Goal: Task Accomplishment & Management: Use online tool/utility

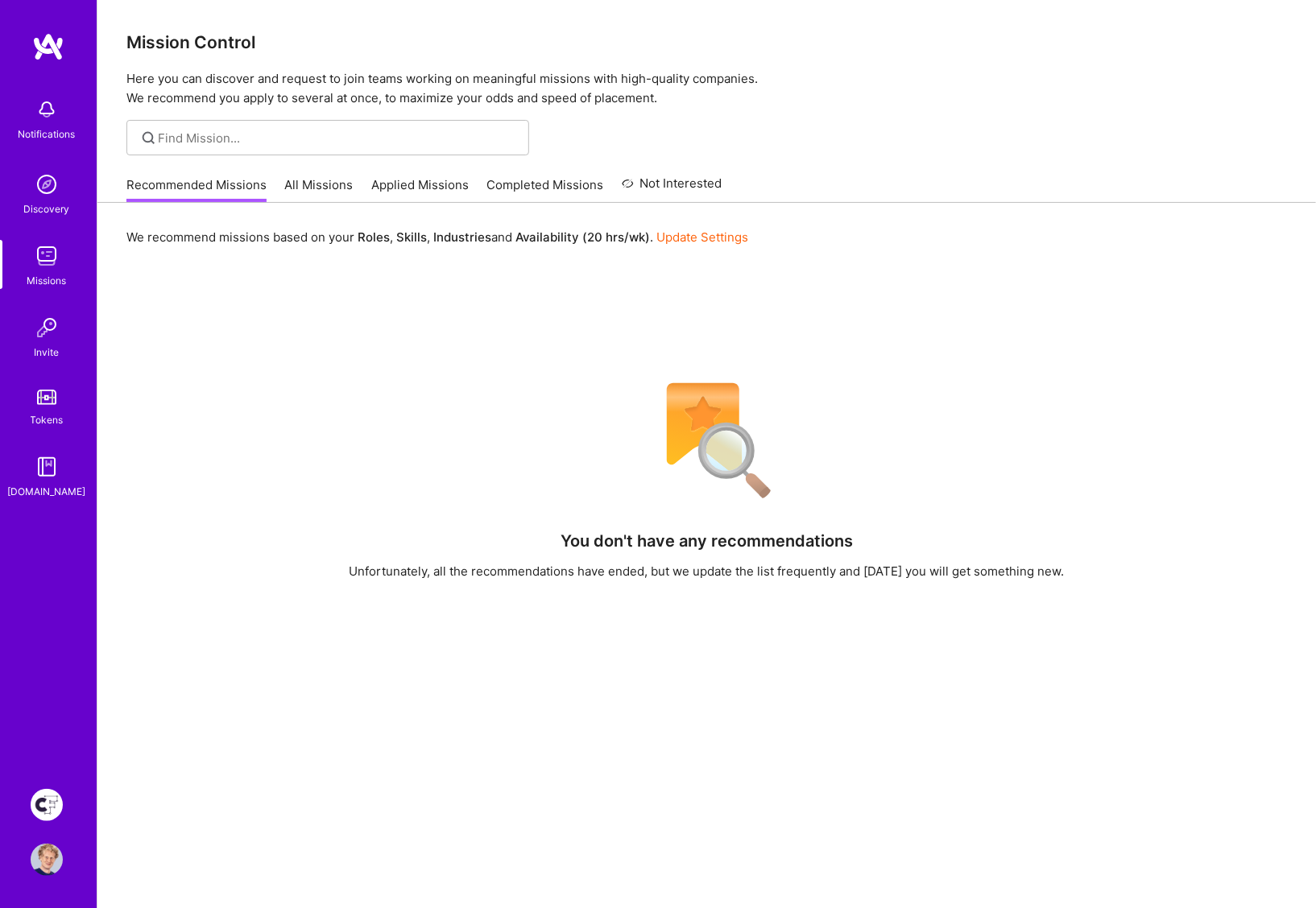
click at [61, 39] on img at bounding box center [47, 46] width 32 height 29
click at [312, 178] on link "All Missions" at bounding box center [319, 189] width 68 height 26
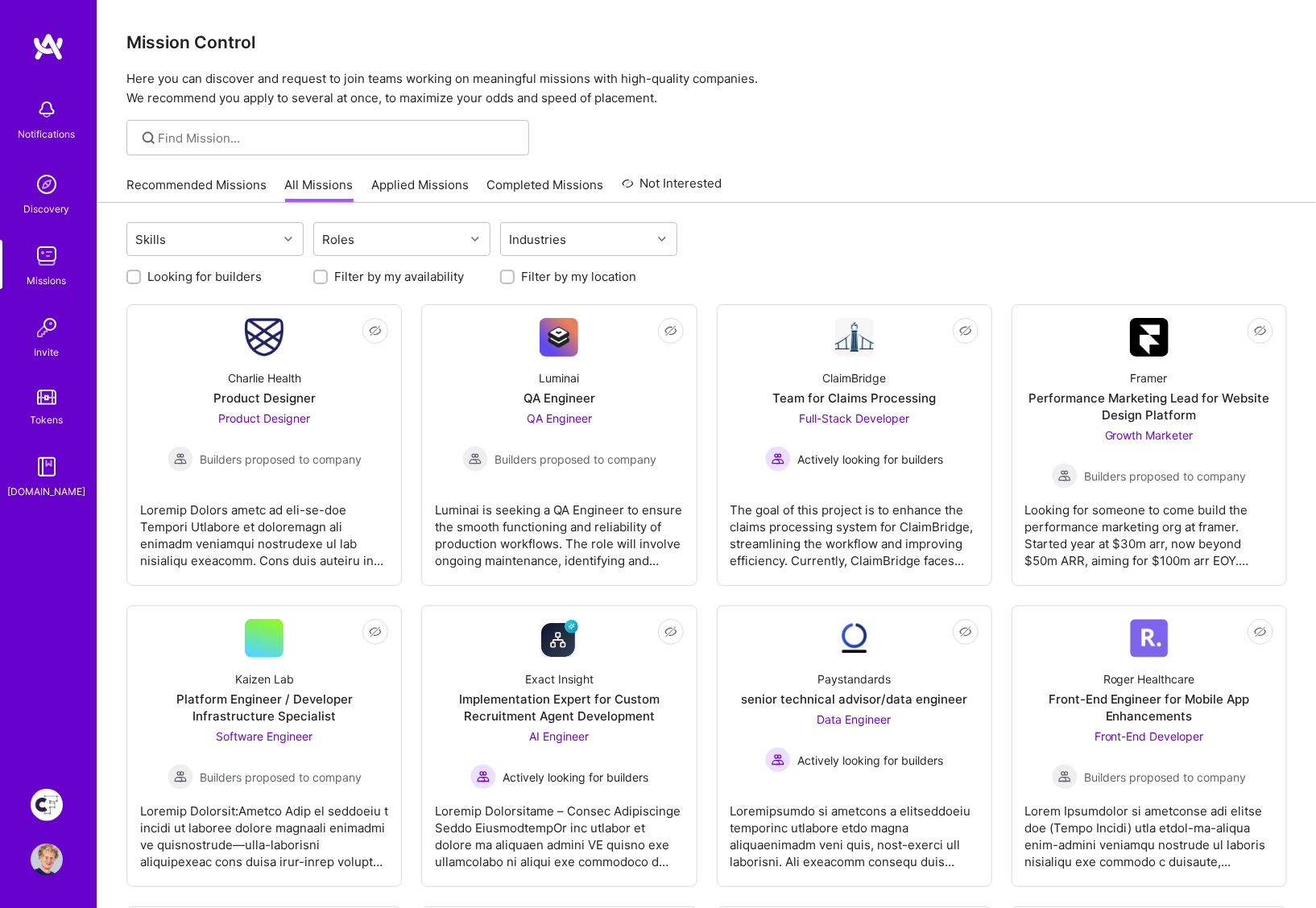
click at [324, 273] on input "Filter by my availability" at bounding box center [322, 277] width 11 height 11
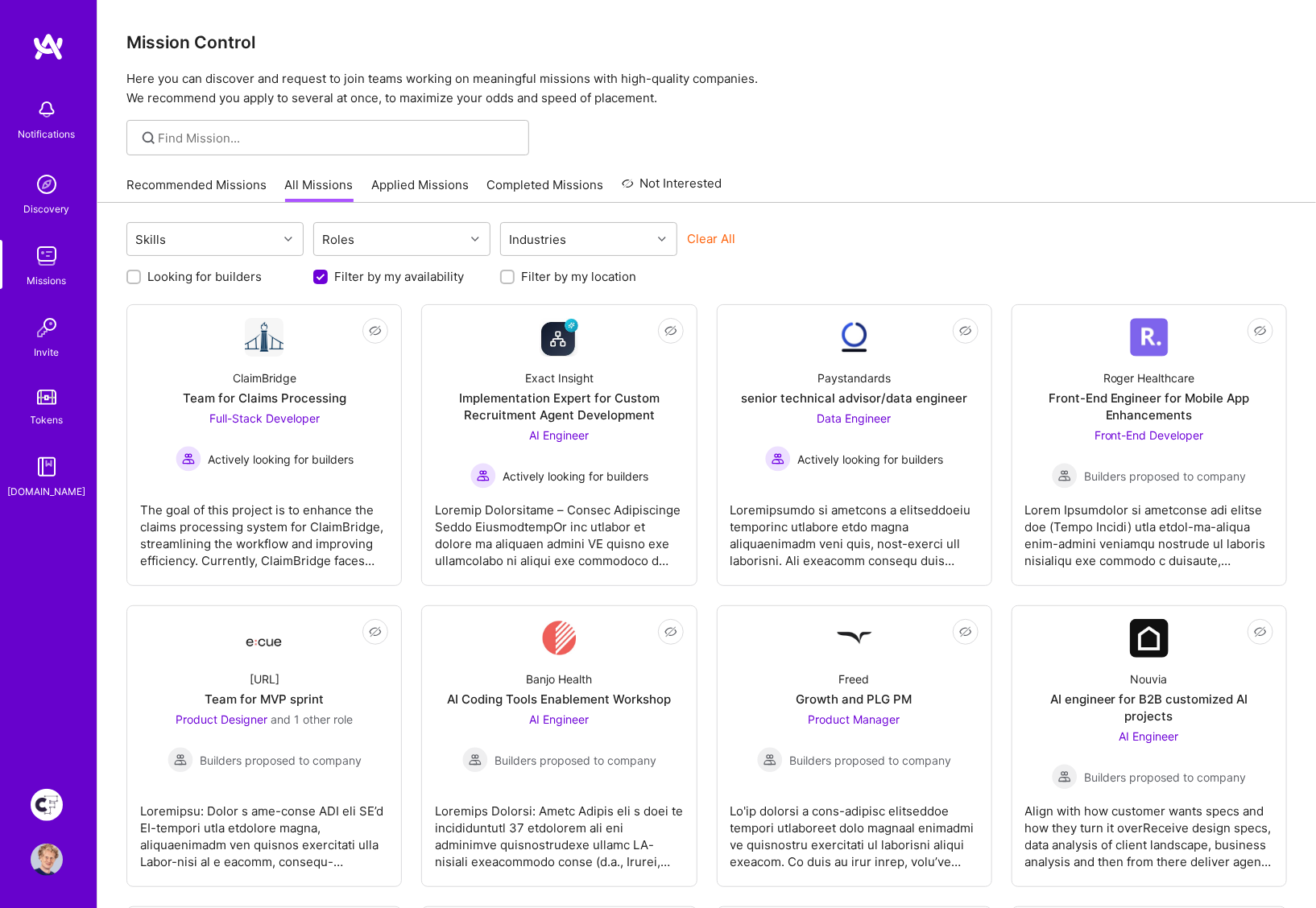
click at [322, 275] on input "Filter by my availability" at bounding box center [322, 278] width 15 height 15
checkbox input "false"
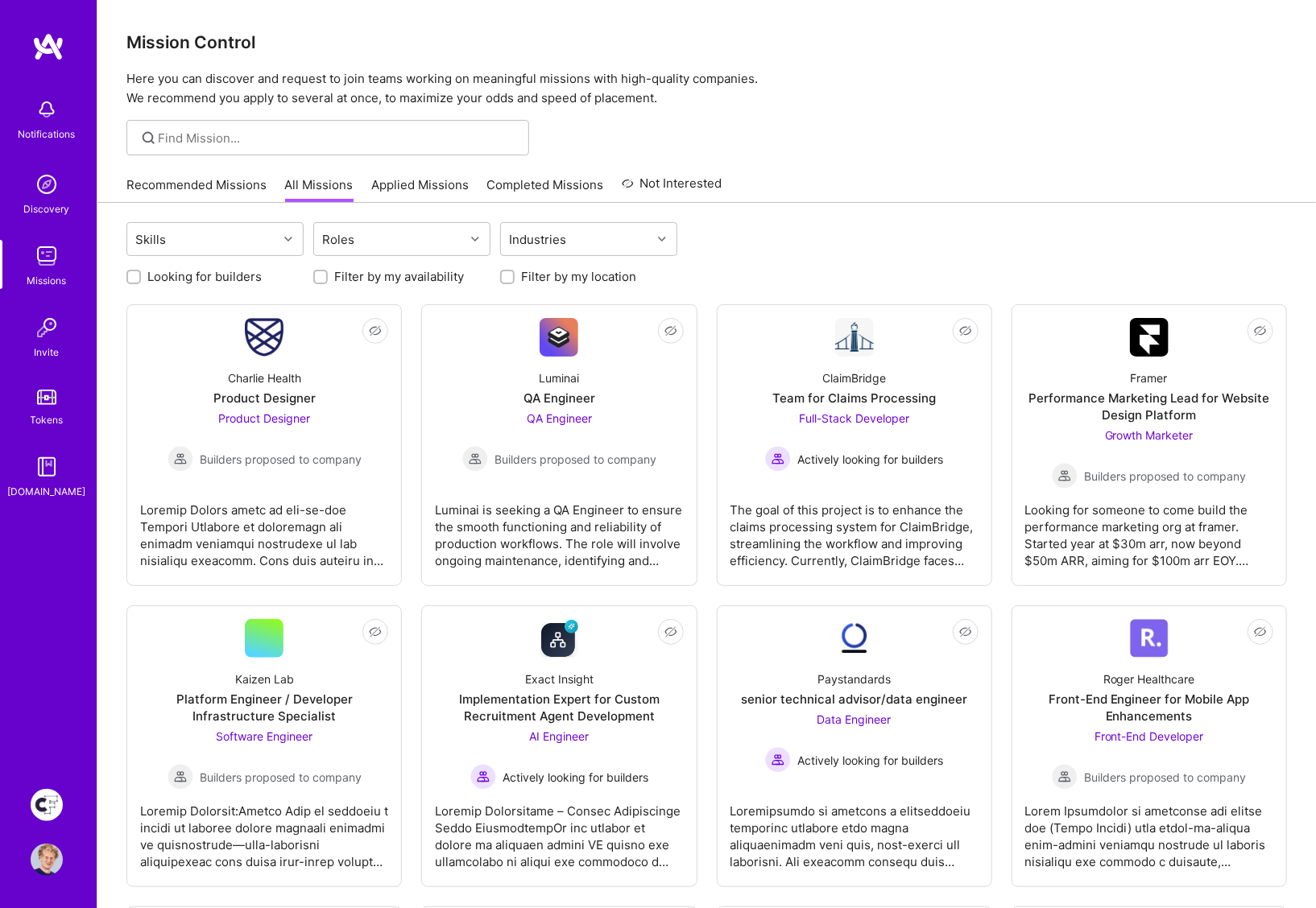
click at [505, 275] on input "Filter by my location" at bounding box center [509, 277] width 11 height 11
checkbox input "true"
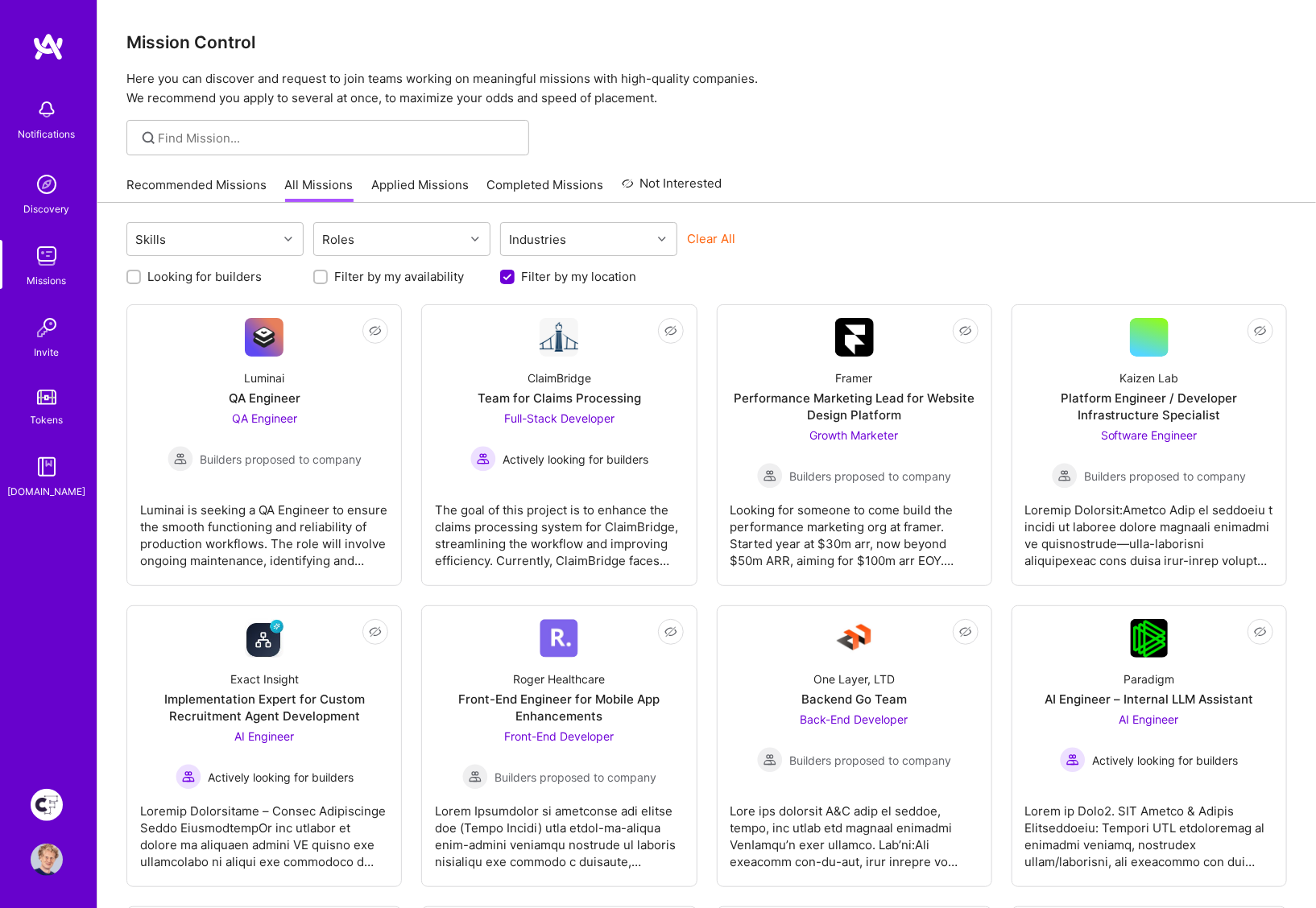
click at [134, 273] on input "Looking for builders" at bounding box center [135, 277] width 11 height 11
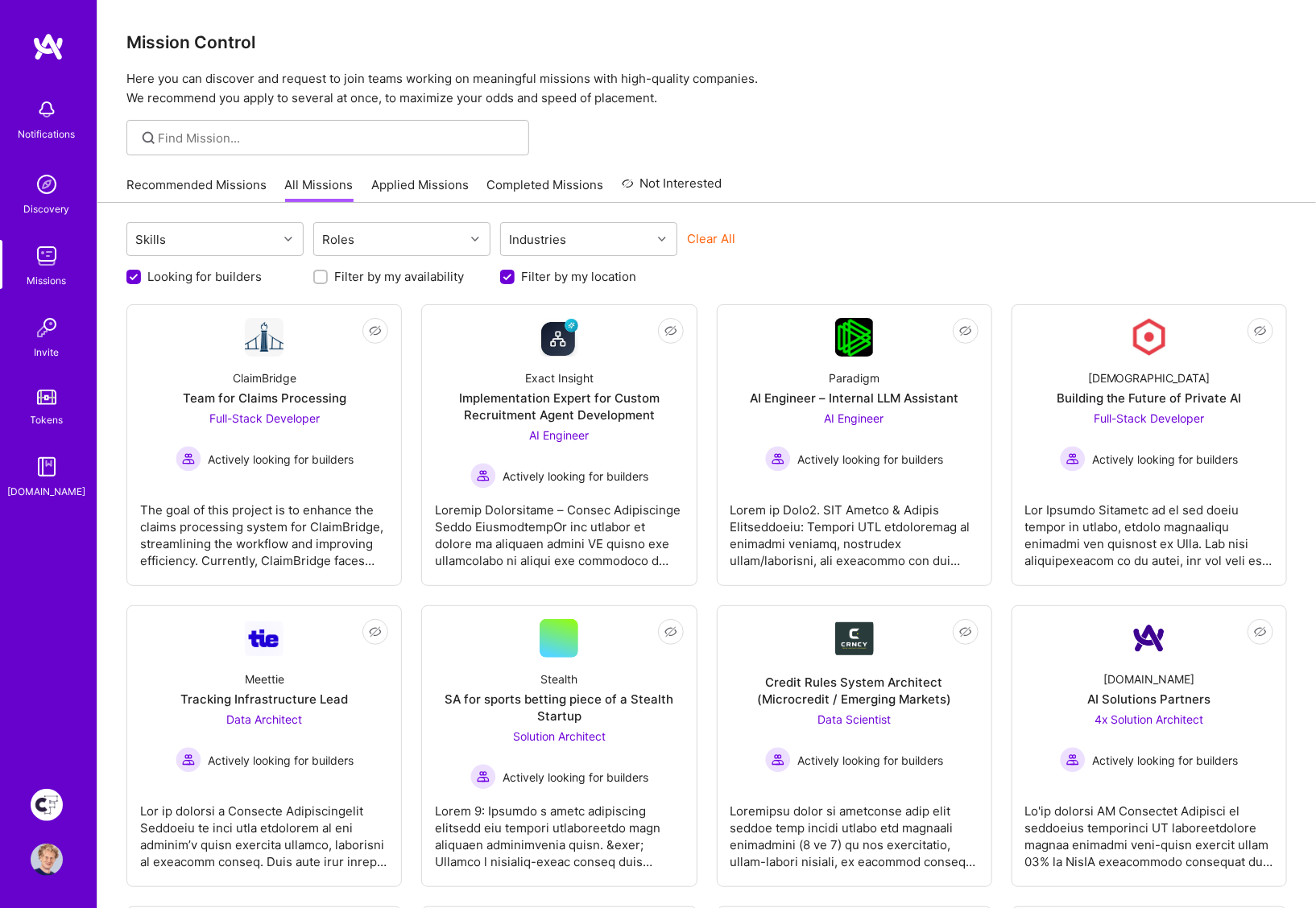
click at [131, 277] on input "Looking for builders" at bounding box center [135, 278] width 15 height 15
checkbox input "false"
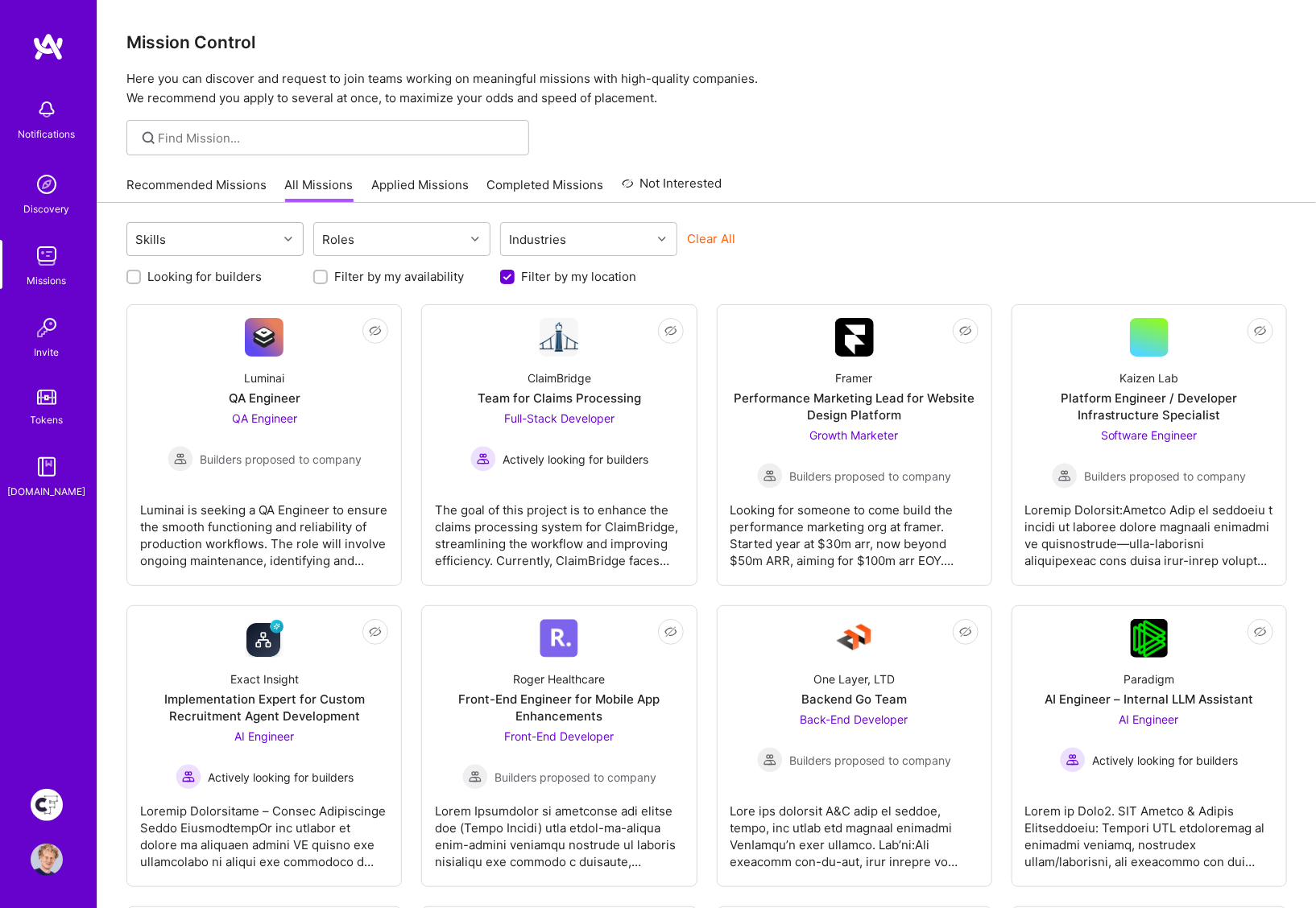
click at [193, 244] on div "Skills" at bounding box center [203, 238] width 151 height 32
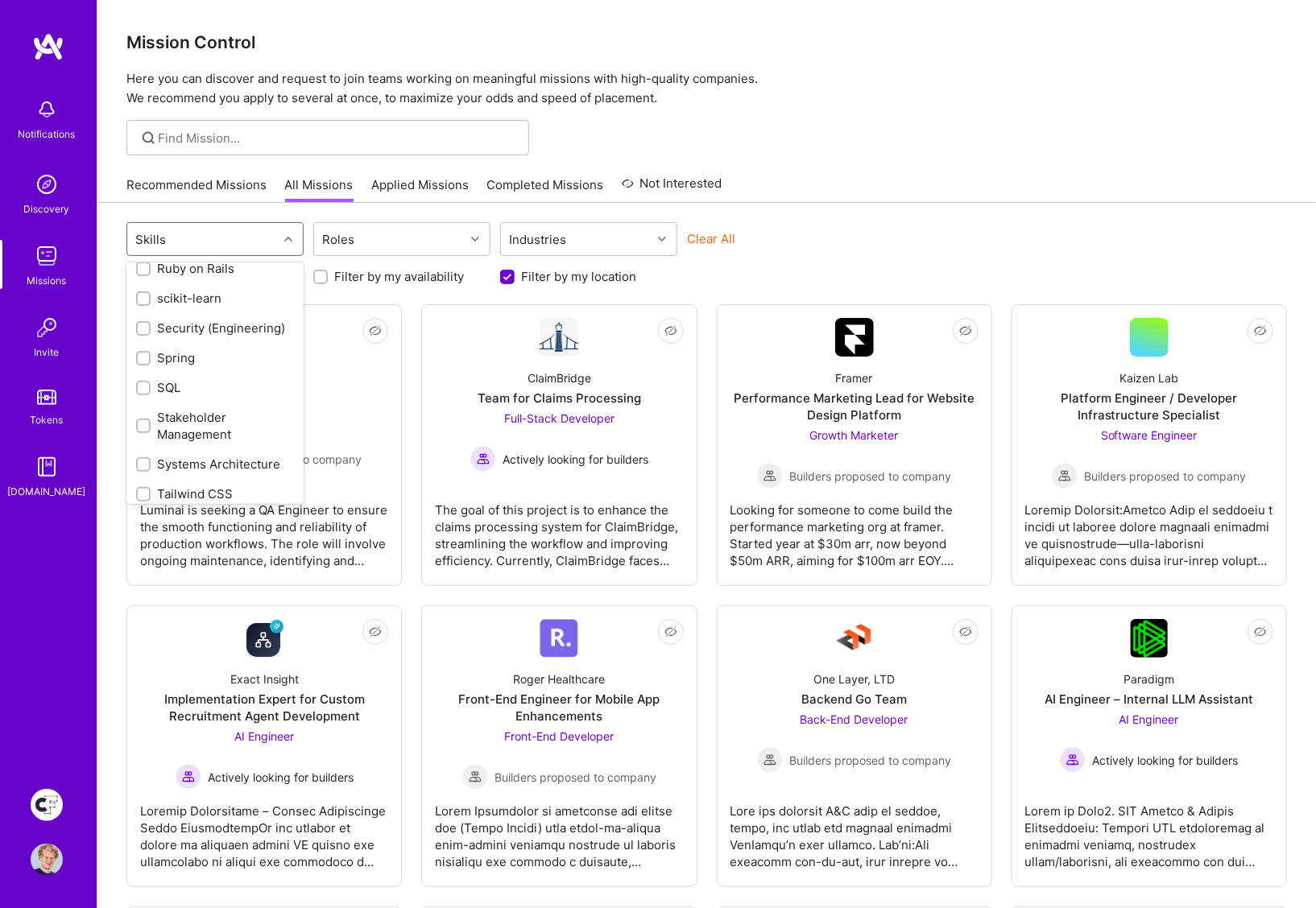
scroll to position [2168, 0]
click at [145, 369] on input "checkbox" at bounding box center [145, 369] width 11 height 11
checkbox input "true"
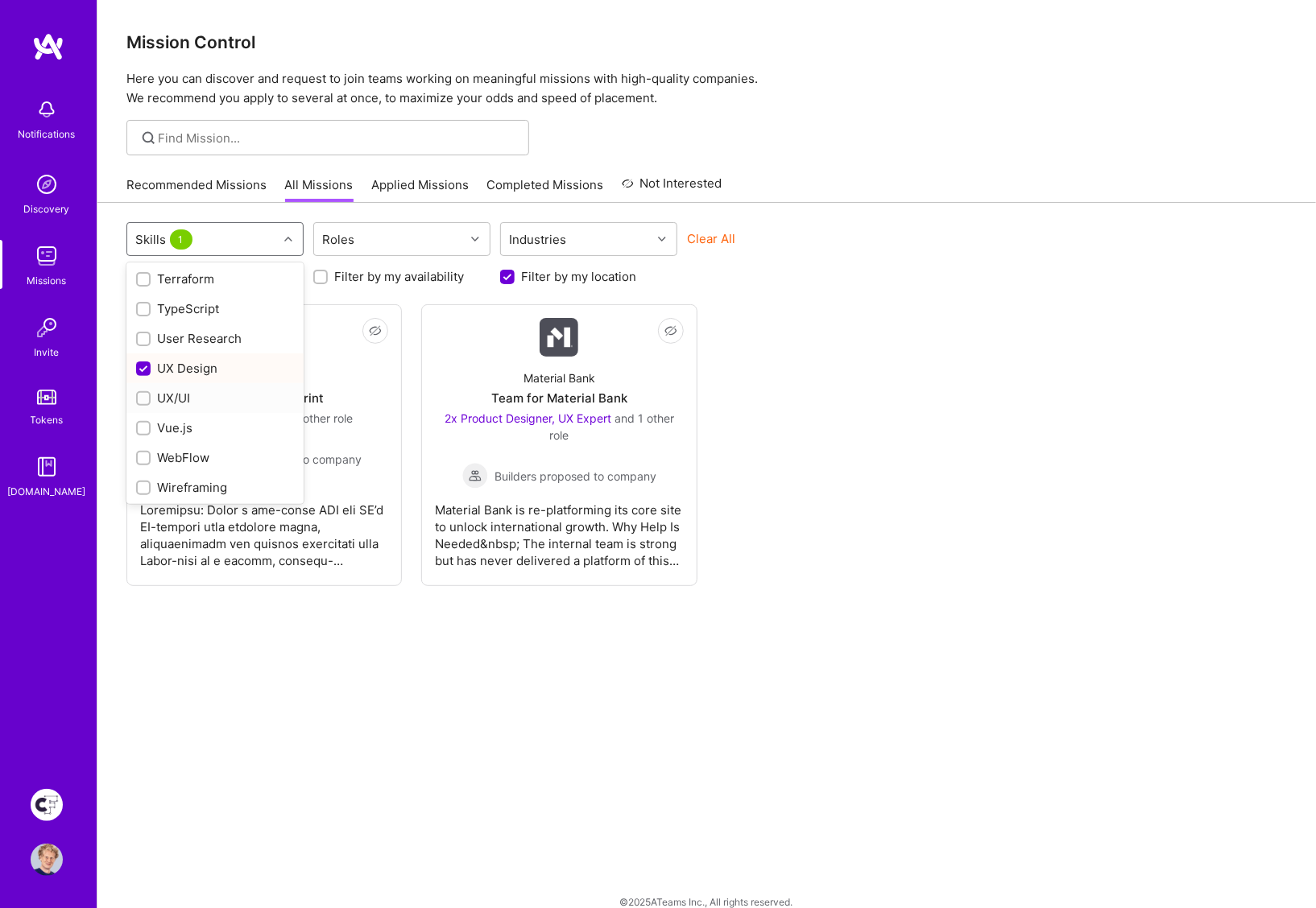
click at [145, 396] on input "checkbox" at bounding box center [145, 399] width 11 height 11
checkbox input "true"
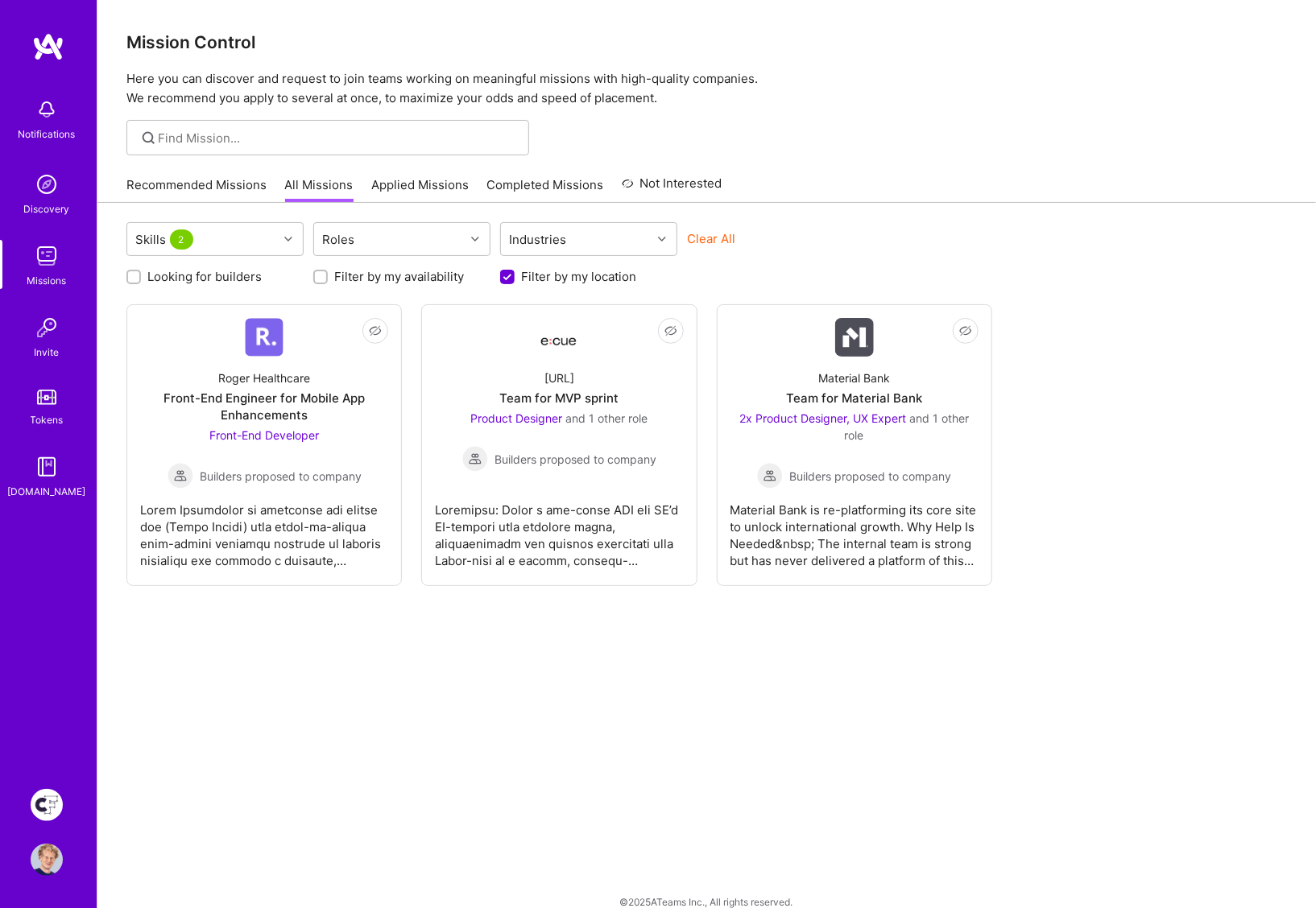
click at [548, 700] on div "Skills 2 Roles Industries Clear All Looking for builders Filter by my availabil…" at bounding box center [706, 565] width 1218 height 726
click at [321, 279] on input "Filter by my availability" at bounding box center [322, 277] width 11 height 11
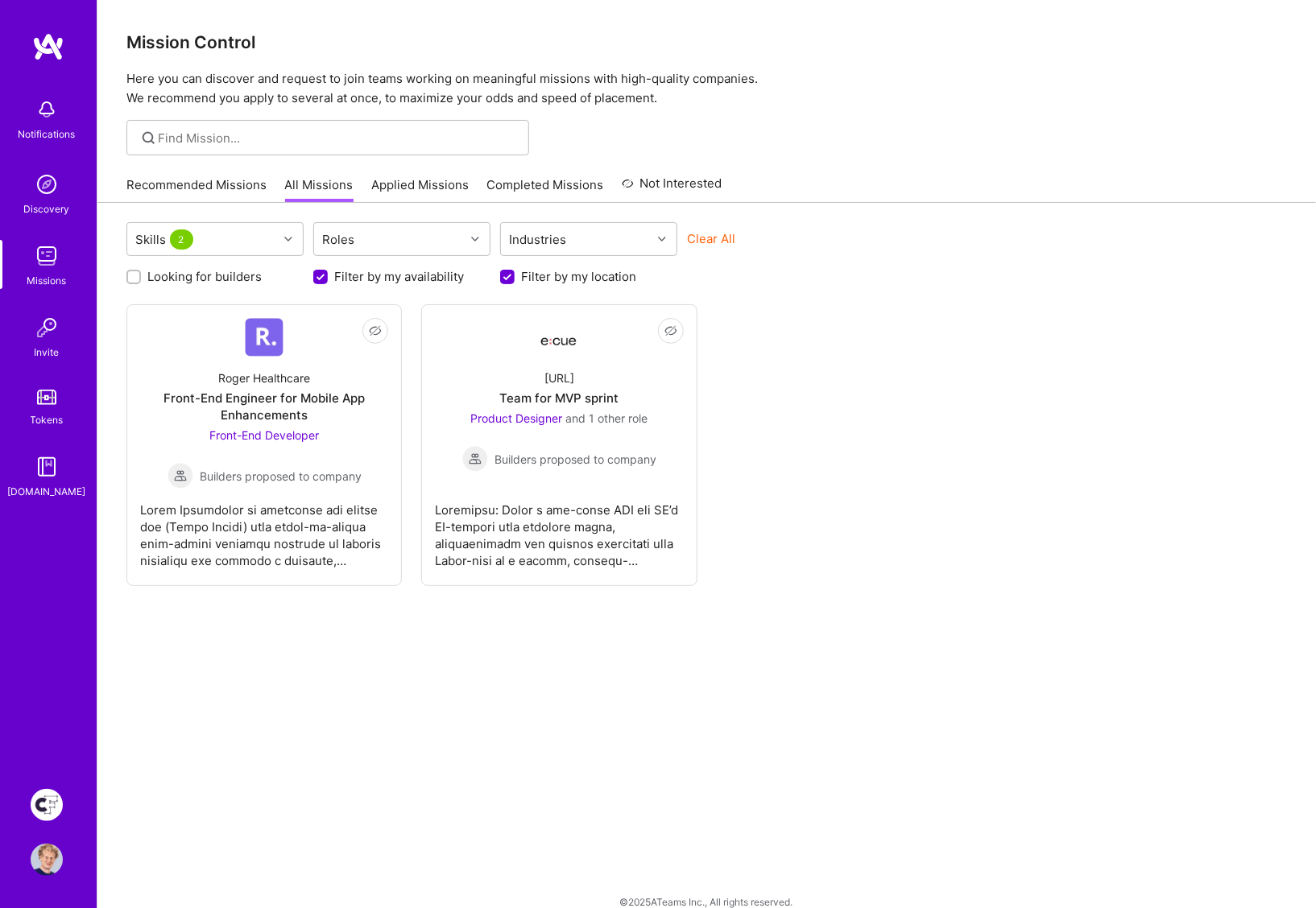
click at [321, 279] on input "Filter by my availability" at bounding box center [322, 278] width 15 height 15
checkbox input "false"
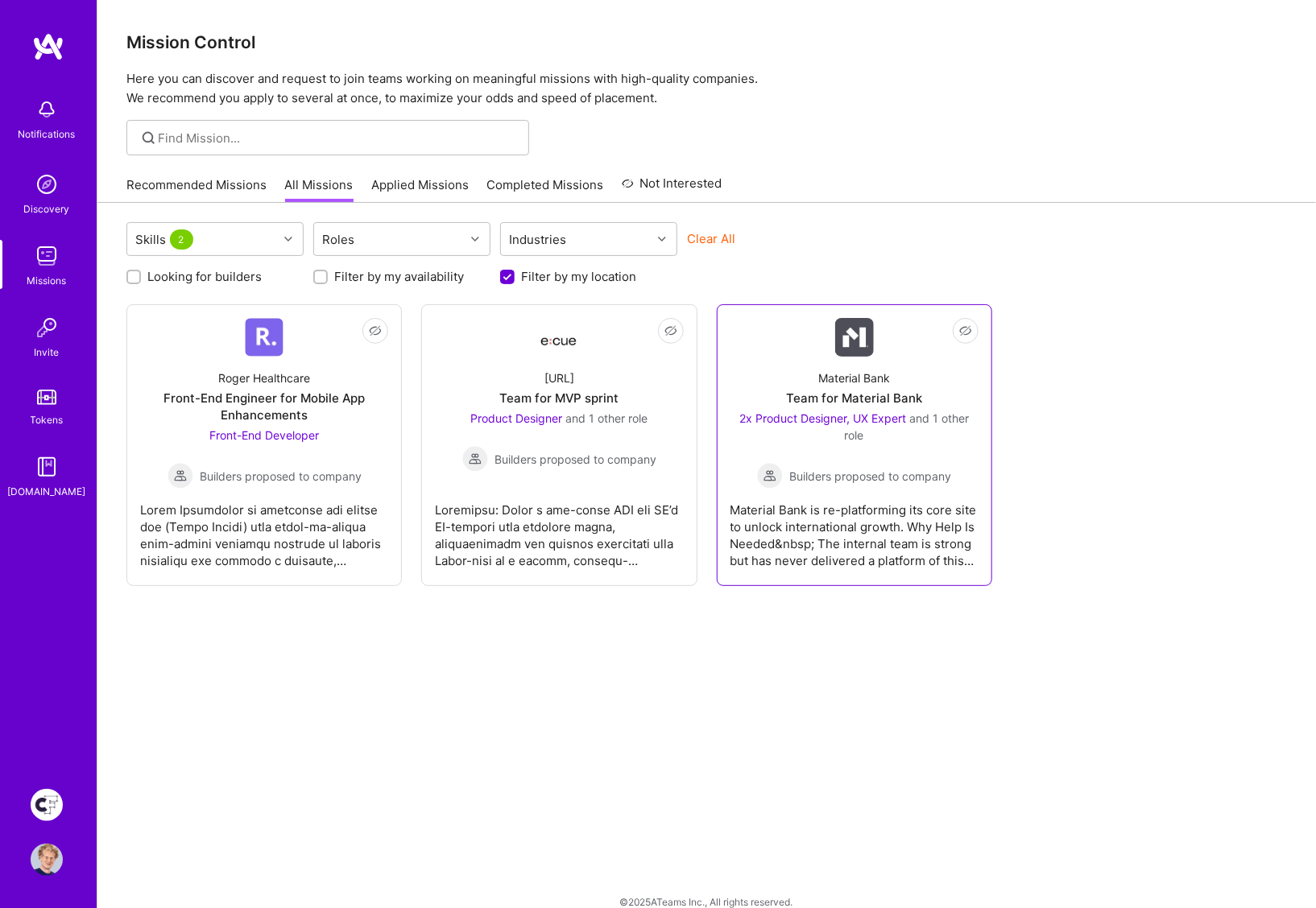
click at [856, 340] on img at bounding box center [854, 337] width 39 height 39
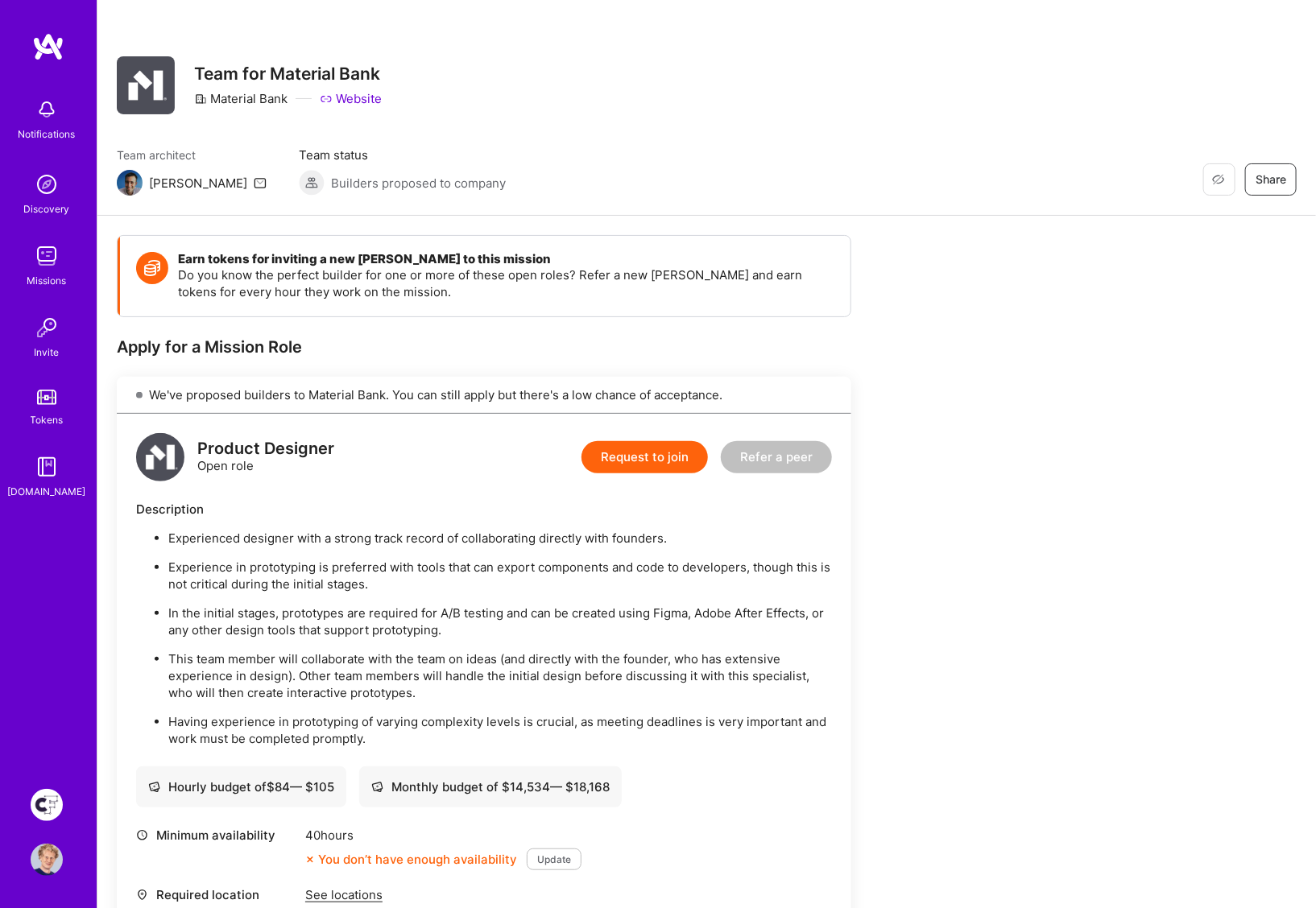
click at [60, 54] on img at bounding box center [47, 46] width 32 height 29
